Goal: Book appointment/travel/reservation

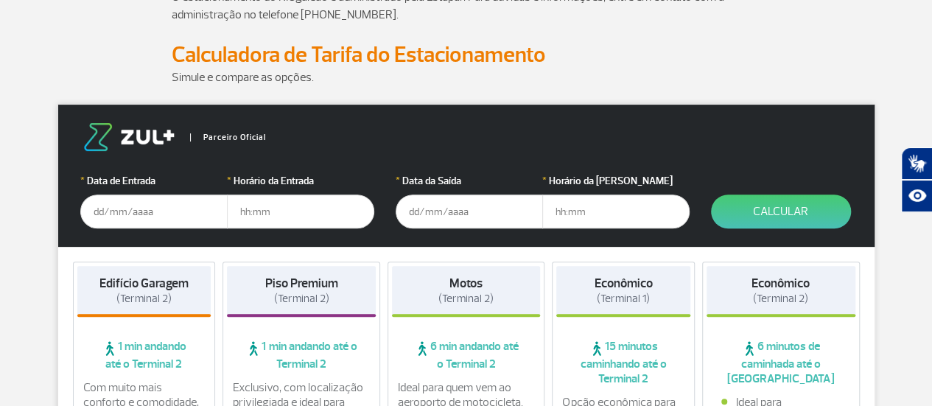
scroll to position [164, 0]
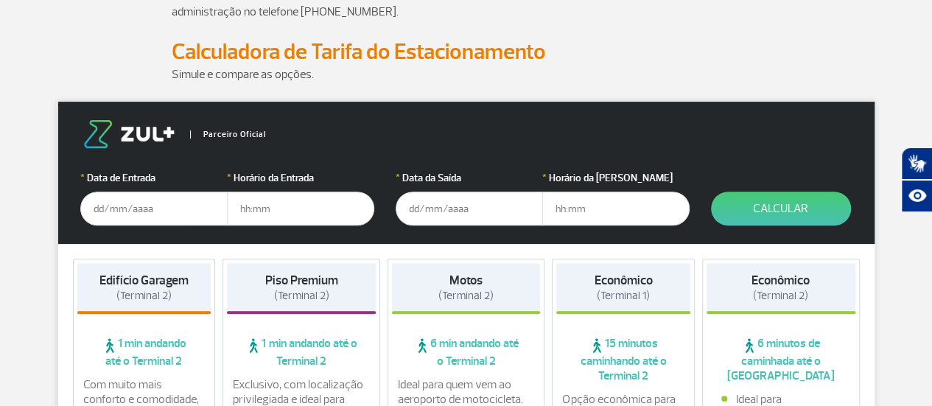
click at [118, 214] on input "text" at bounding box center [153, 209] width 147 height 34
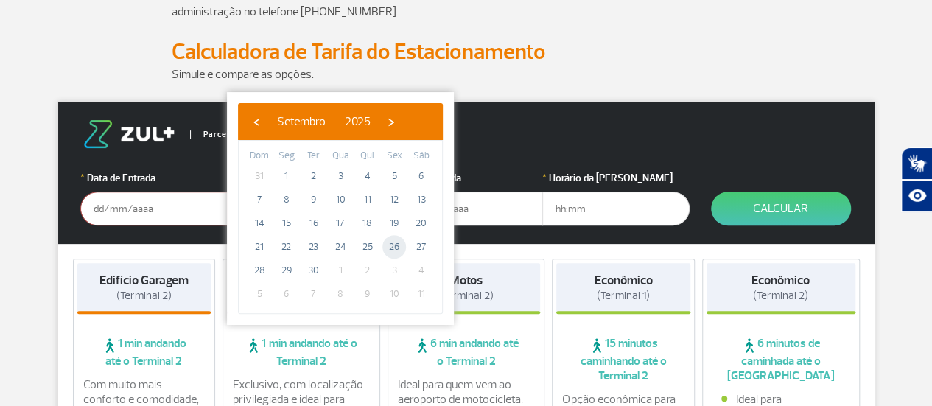
click at [393, 245] on span "26" at bounding box center [394, 247] width 24 height 24
type input "[DATE]"
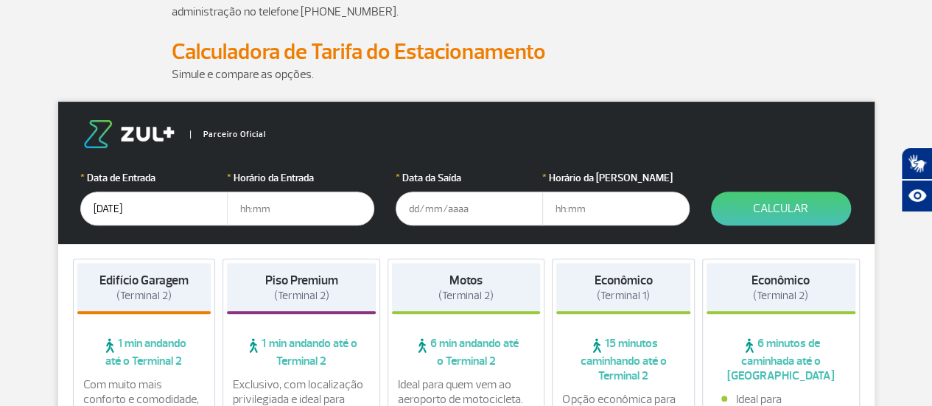
click at [274, 203] on input "text" at bounding box center [300, 209] width 147 height 34
click at [251, 206] on input "text" at bounding box center [300, 209] width 147 height 34
type input "05:30"
click at [416, 207] on input "text" at bounding box center [469, 209] width 147 height 34
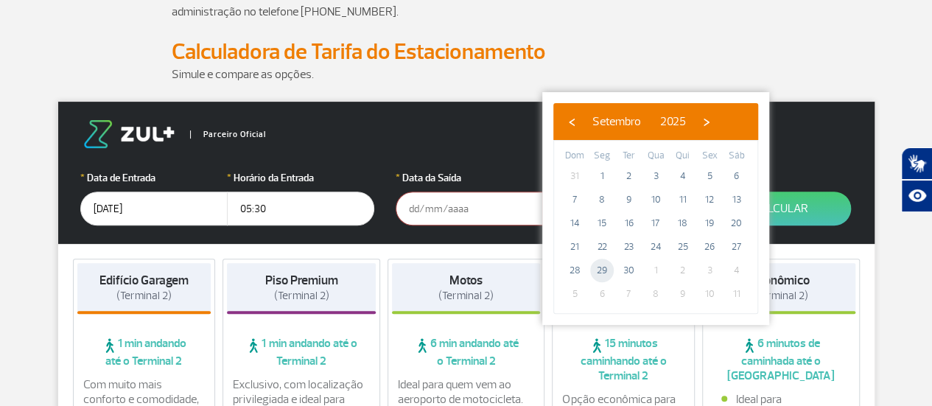
click at [594, 267] on span "29" at bounding box center [602, 271] width 24 height 24
type input "[DATE]"
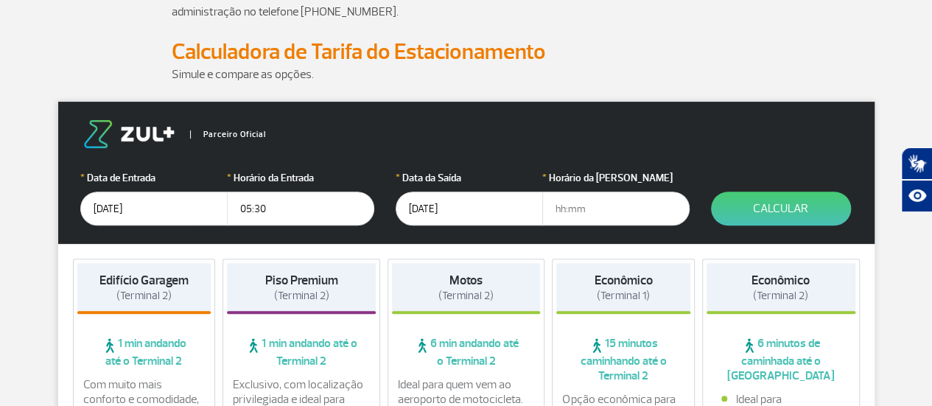
click at [569, 211] on input "text" at bounding box center [615, 209] width 147 height 34
type input "06:30"
click at [808, 209] on button "Calcular" at bounding box center [781, 209] width 140 height 34
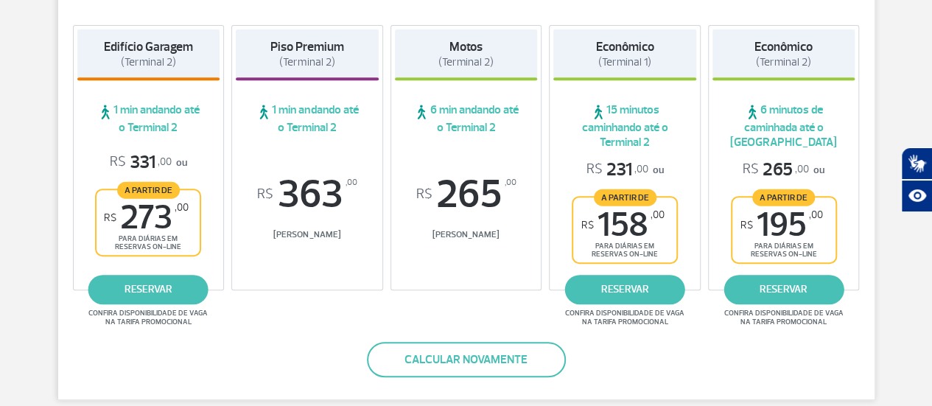
scroll to position [301, 0]
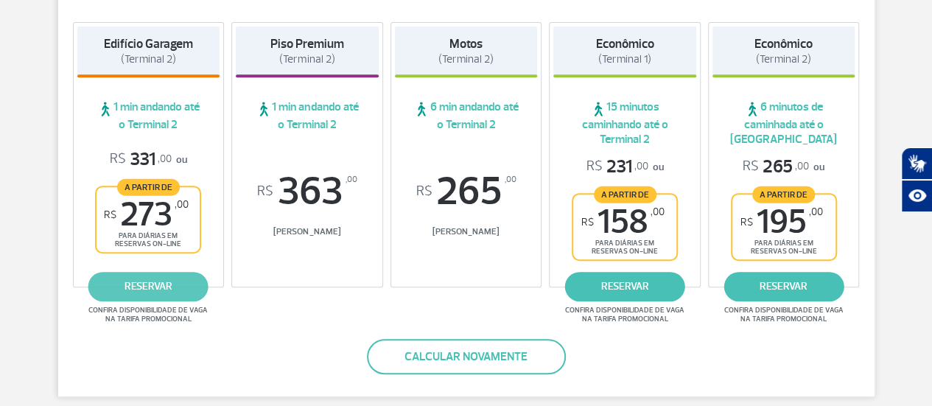
click at [172, 281] on link "reservar" at bounding box center [148, 286] width 120 height 29
